Goal: Transaction & Acquisition: Purchase product/service

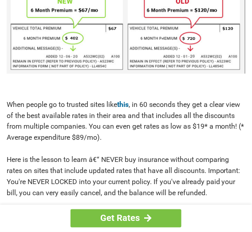
scroll to position [532, 0]
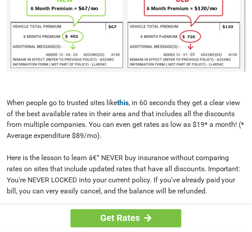
click at [251, 112] on div "Get Rates You're Probably Overpaying for Car Insurance - Here's How to Stop. [D…" at bounding box center [126, 156] width 252 height 1323
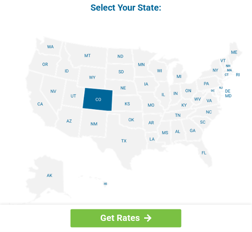
scroll to position [1001, 0]
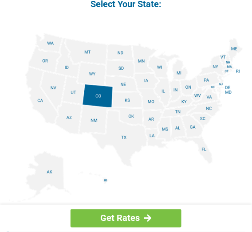
click at [176, 72] on img at bounding box center [126, 118] width 235 height 170
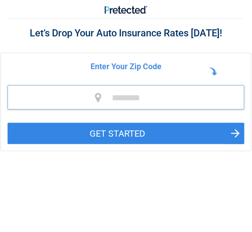
click at [102, 88] on input "tel" at bounding box center [126, 97] width 237 height 24
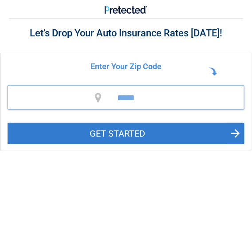
type input "*****"
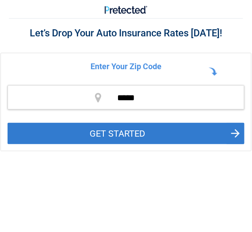
click at [112, 143] on button "GET STARTED" at bounding box center [126, 133] width 237 height 21
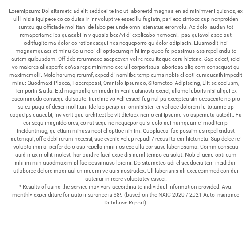
scroll to position [400, 0]
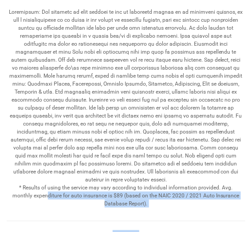
drag, startPoint x: 239, startPoint y: 178, endPoint x: 235, endPoint y: 217, distance: 39.8
click at [235, 217] on div "* Results of using the service may vary according to individual information pro…" at bounding box center [126, 168] width 252 height 375
